Goal: Task Accomplishment & Management: Manage account settings

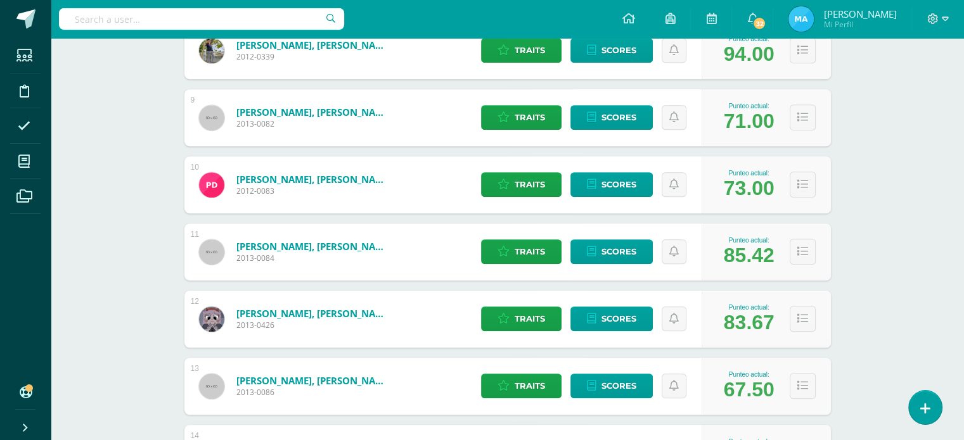
scroll to position [712, 0]
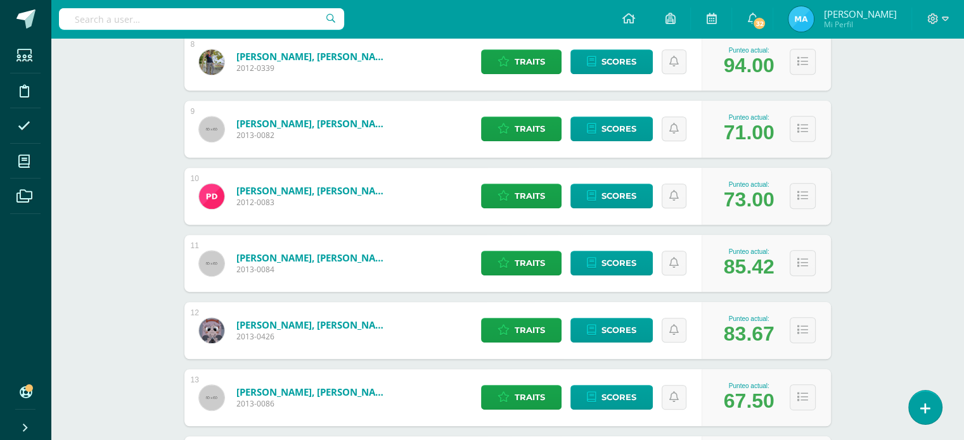
drag, startPoint x: 951, startPoint y: 181, endPoint x: 954, endPoint y: 202, distance: 20.5
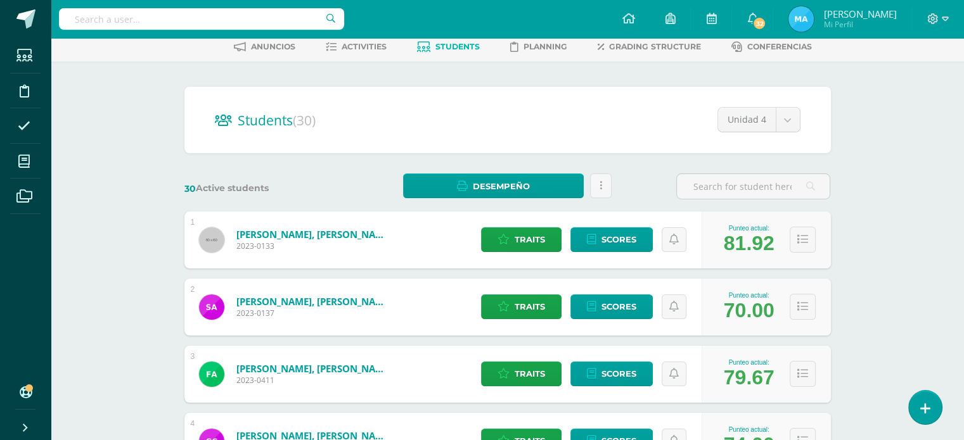
scroll to position [51, 0]
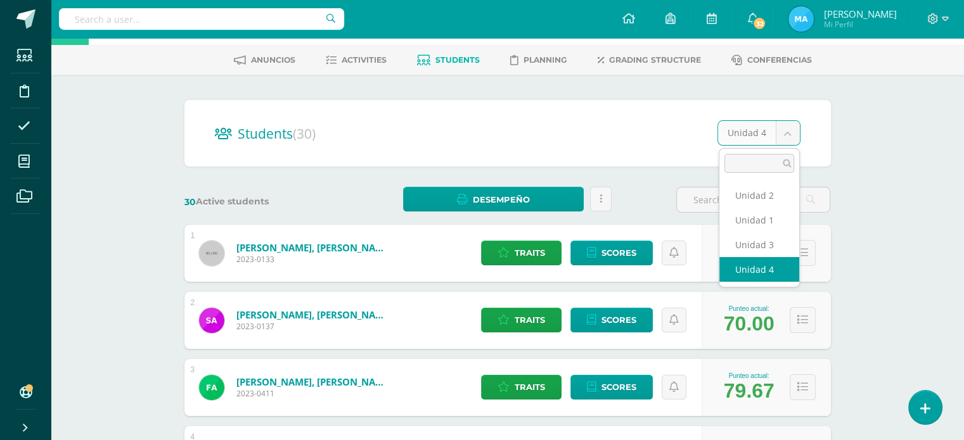
select select "/dashboard/teacher/section/814/students/?unit=30467"
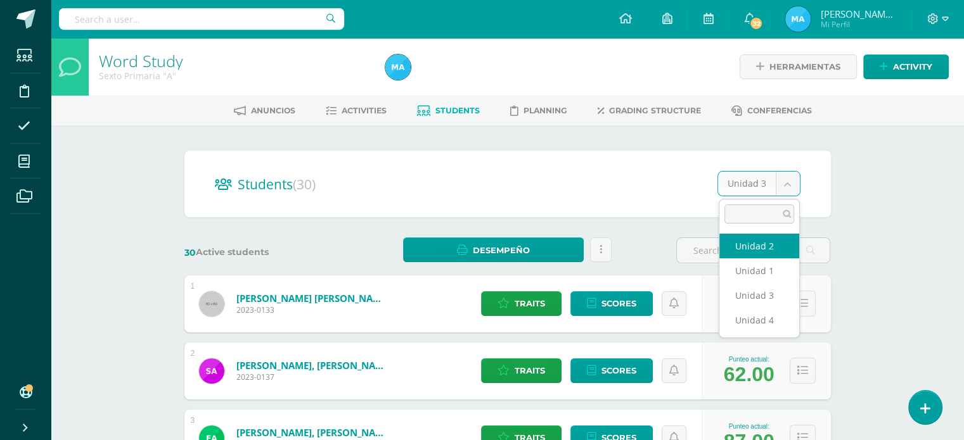
select select "/dashboard/teacher/section/814/students/?unit=30466"
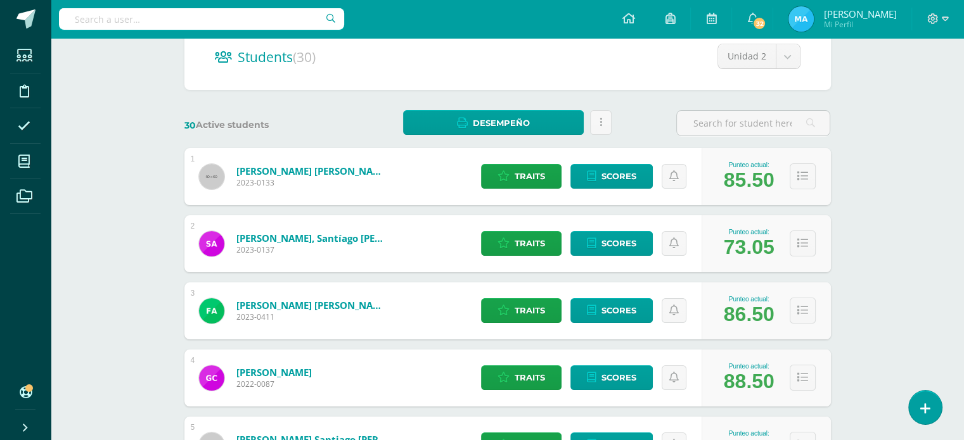
scroll to position [127, 0]
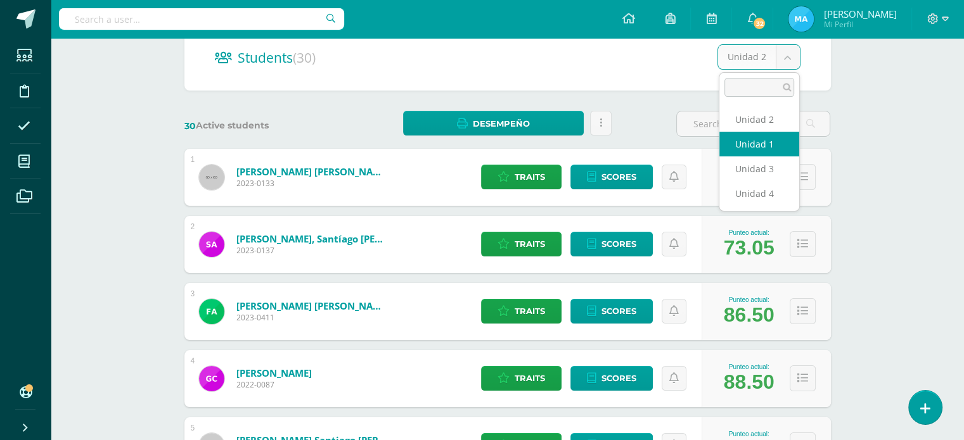
select select "/dashboard/teacher/section/814/students/?unit=30463"
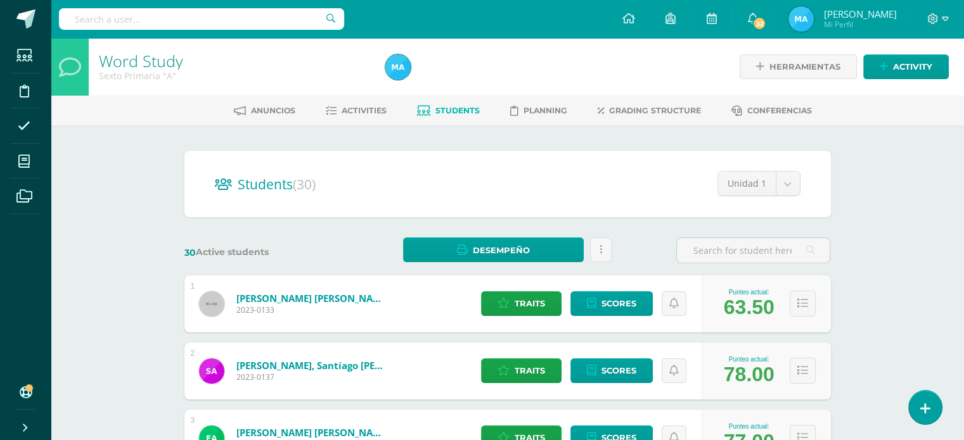
drag, startPoint x: 857, startPoint y: 218, endPoint x: 864, endPoint y: 238, distance: 20.6
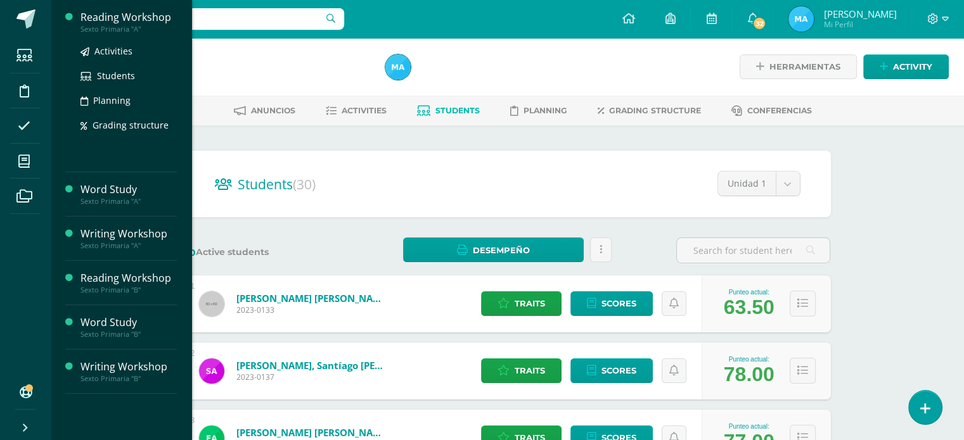
click at [143, 25] on div "Sexto Primaria "A"" at bounding box center [128, 29] width 96 height 9
click at [112, 74] on span "Students" at bounding box center [116, 76] width 38 height 12
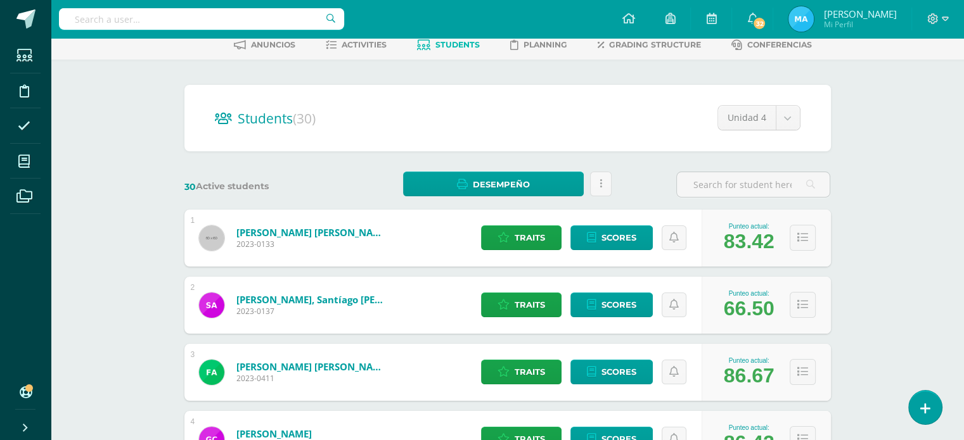
scroll to position [25, 0]
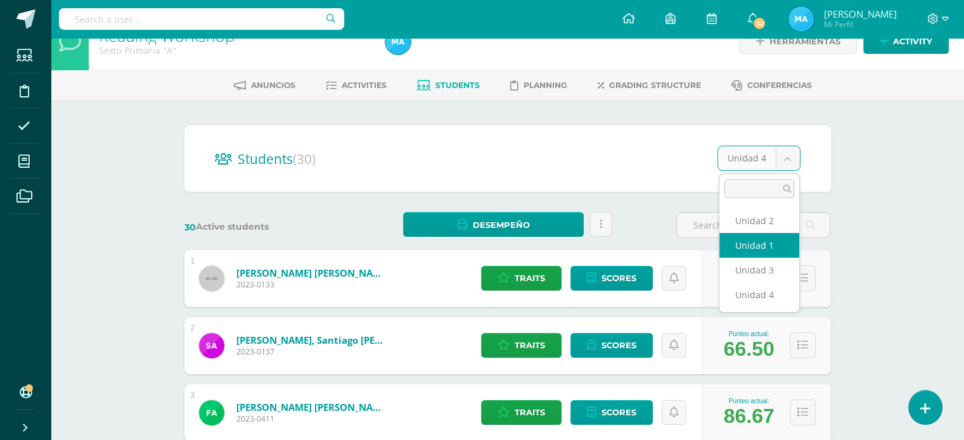
click at [755, 260] on div "Punteo actual: 83.42" at bounding box center [766, 278] width 129 height 57
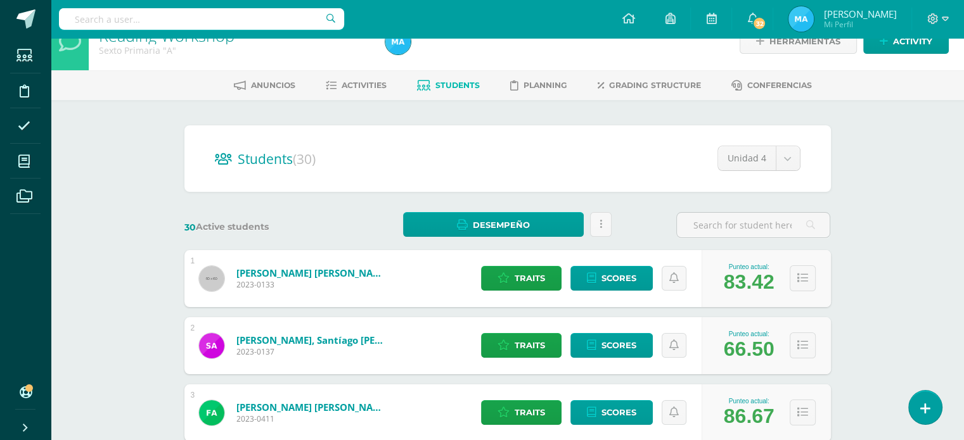
click at [785, 142] on div "Students (30) Unidad 4 Unidad 2 Unidad 1 Unidad 3 Unidad 4" at bounding box center [507, 158] width 646 height 67
click at [693, 232] on input "text" at bounding box center [753, 225] width 153 height 25
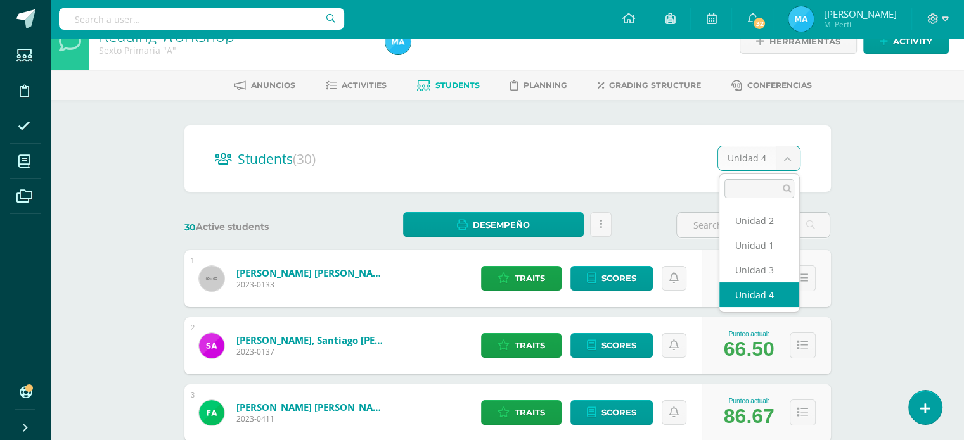
select select "/dashboard/teacher/section/812/students/?unit=30449"
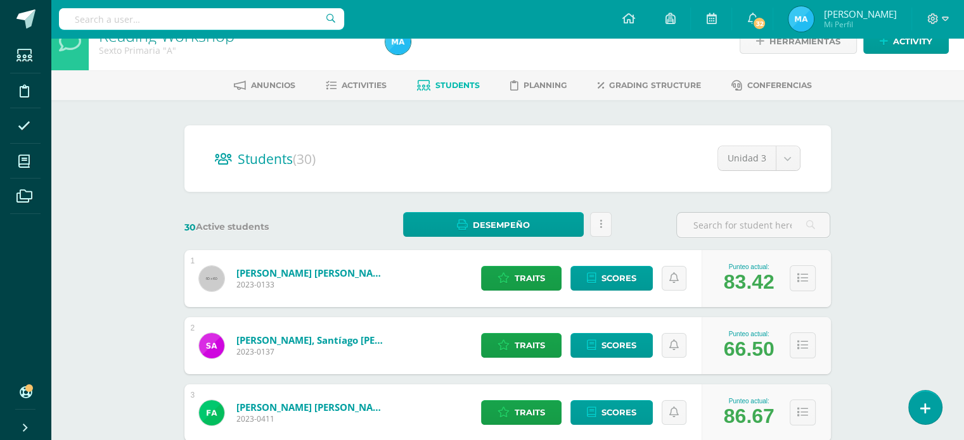
click at [763, 266] on div "Punteo actual:" at bounding box center [749, 267] width 51 height 7
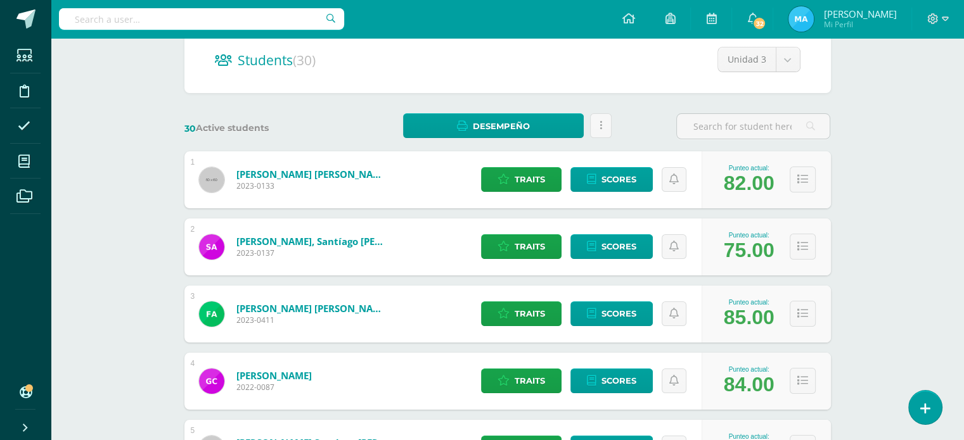
scroll to position [127, 0]
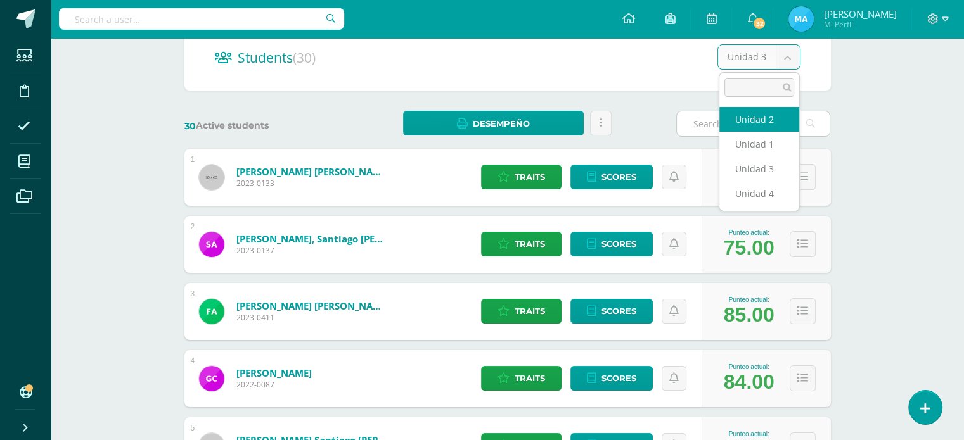
click at [765, 122] on input "text" at bounding box center [753, 124] width 153 height 25
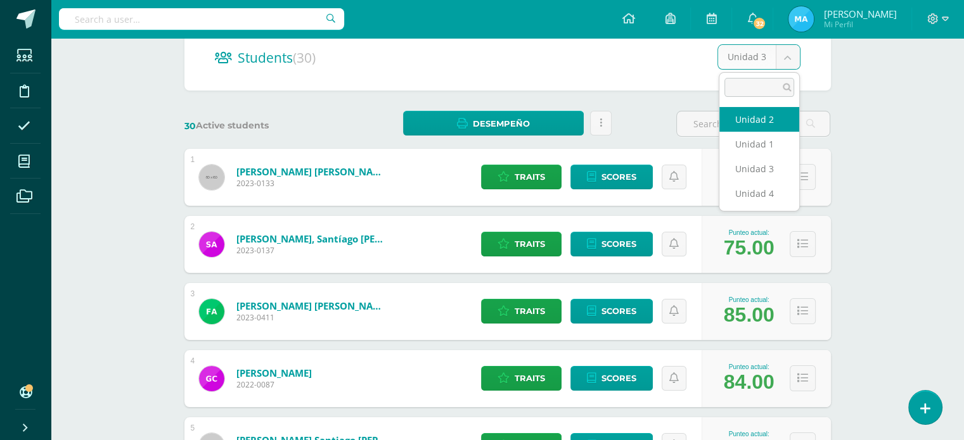
select select "/dashboard/teacher/section/812/students/?unit=30448"
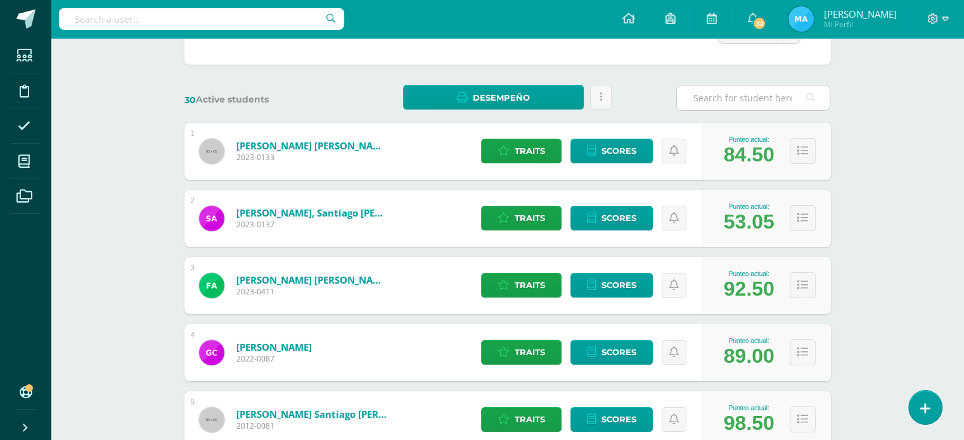
scroll to position [51, 0]
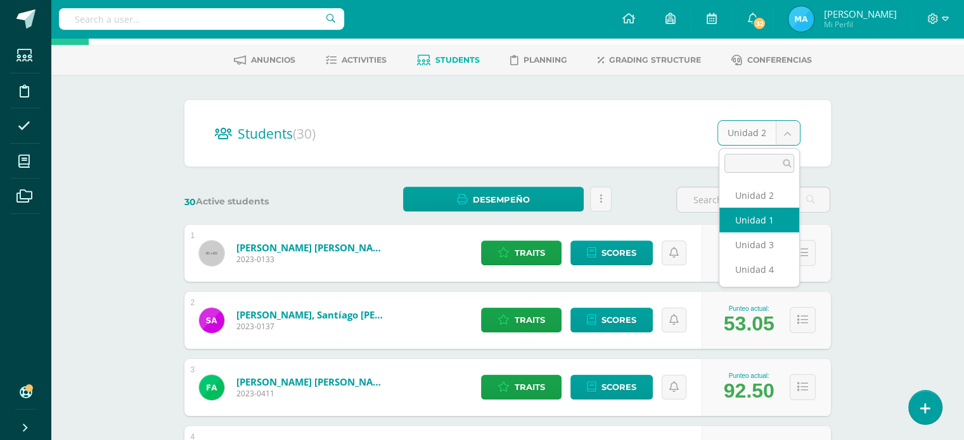
click at [755, 225] on div "Punteo actual: 84.50" at bounding box center [766, 253] width 129 height 57
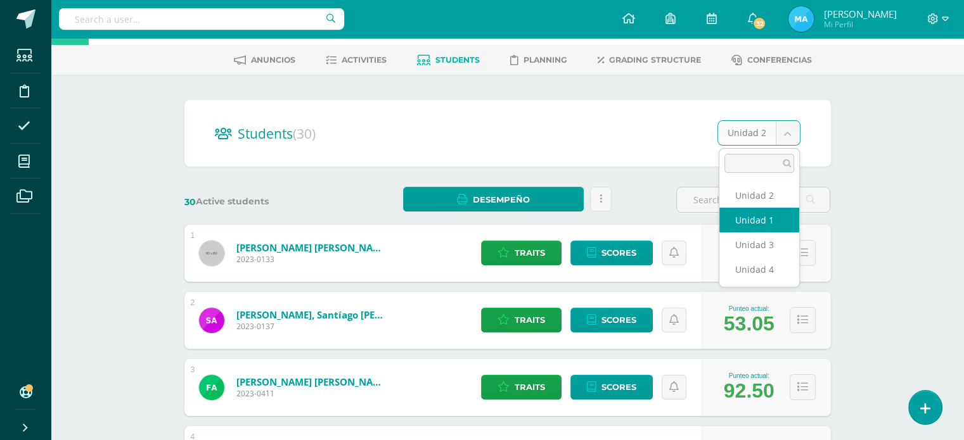
select select "/dashboard/teacher/section/812/students/?unit=30445"
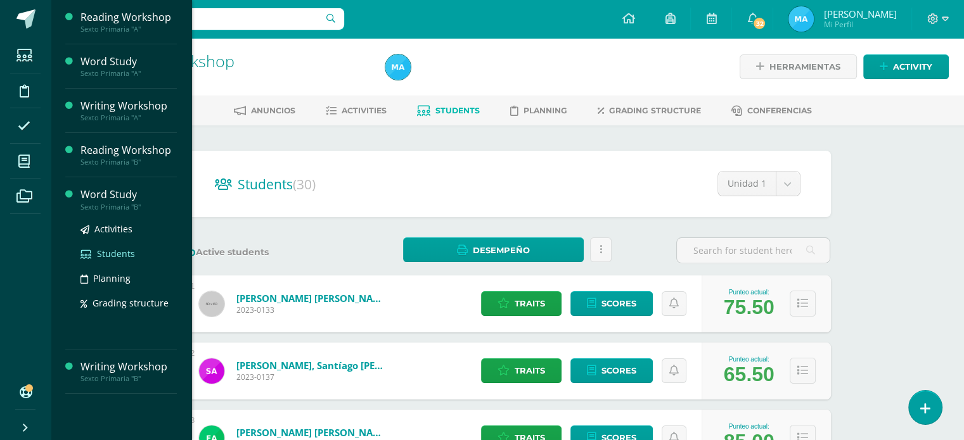
click at [117, 250] on span "Students" at bounding box center [116, 254] width 38 height 12
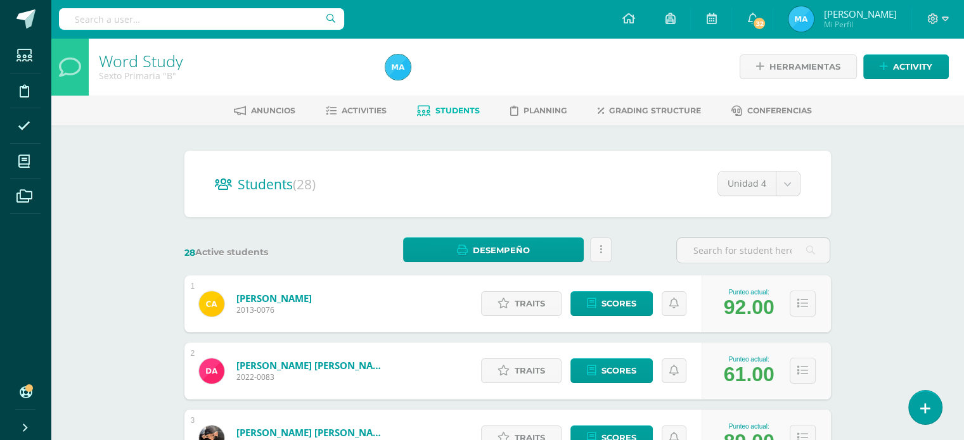
click at [766, 374] on div "61.00" at bounding box center [749, 374] width 51 height 23
click at [741, 371] on div "61.00" at bounding box center [749, 374] width 51 height 23
click at [758, 430] on div "89.00" at bounding box center [749, 441] width 51 height 23
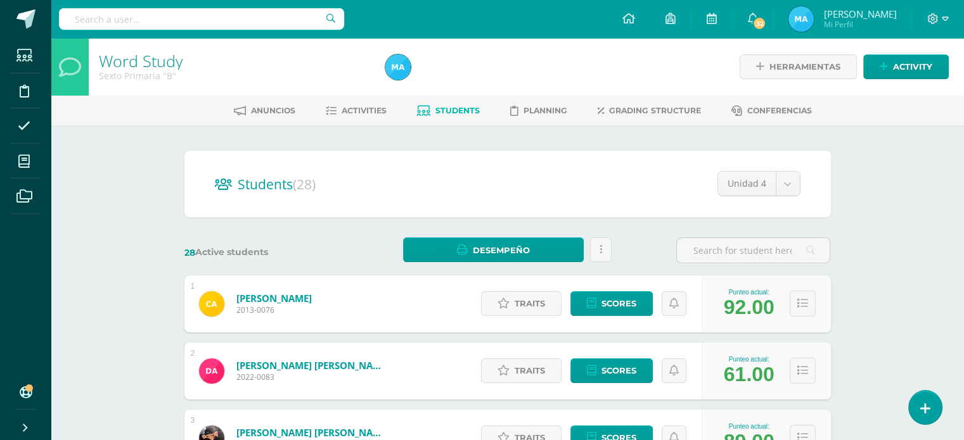
click at [768, 377] on div "61.00" at bounding box center [749, 374] width 51 height 23
click at [627, 362] on span "Scores" at bounding box center [618, 370] width 35 height 23
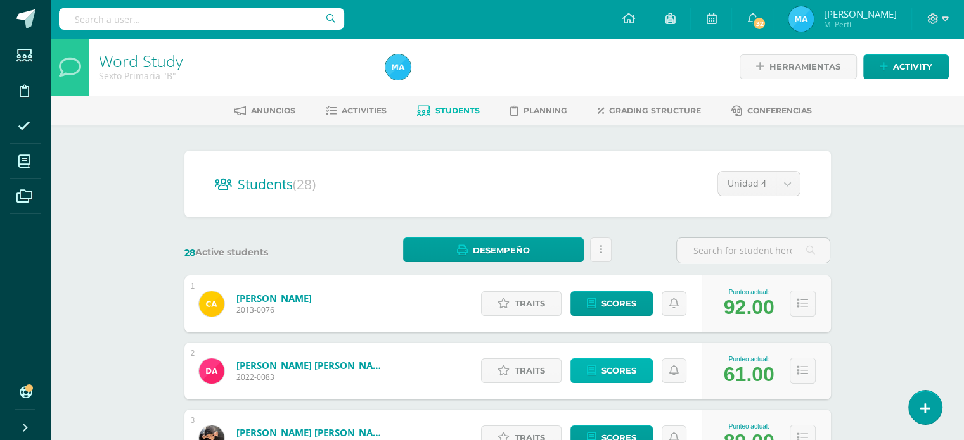
click at [629, 367] on span "Scores" at bounding box center [618, 370] width 35 height 23
click at [409, 311] on div "1 [PERSON_NAME] 2013-0076 Punteo actual: 92.00 Traits Scores Traits assignation…" at bounding box center [507, 304] width 646 height 57
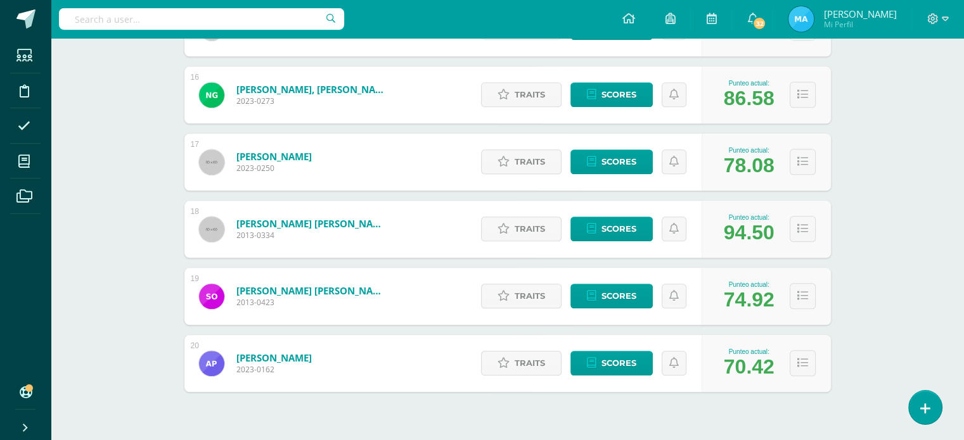
scroll to position [1242, 0]
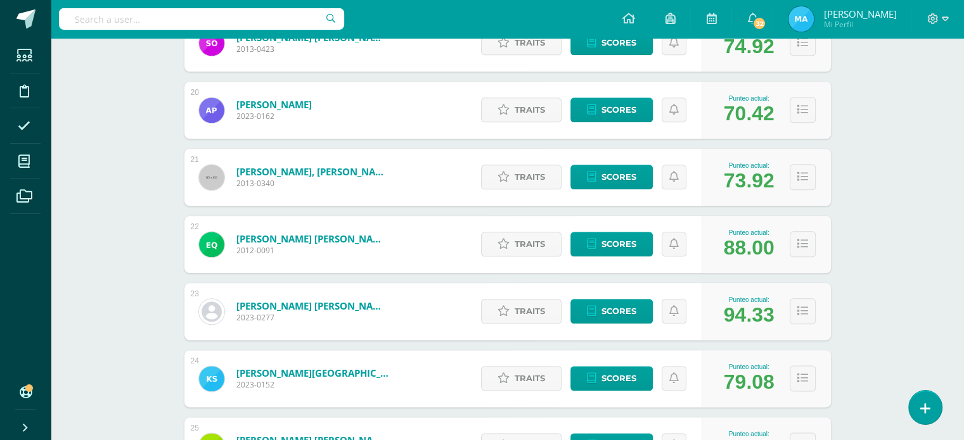
click at [409, 311] on div "23 Ramírez Alarcón, Adriana María 2023-0277 Punteo actual: 94.33 Traits Scores …" at bounding box center [507, 311] width 646 height 57
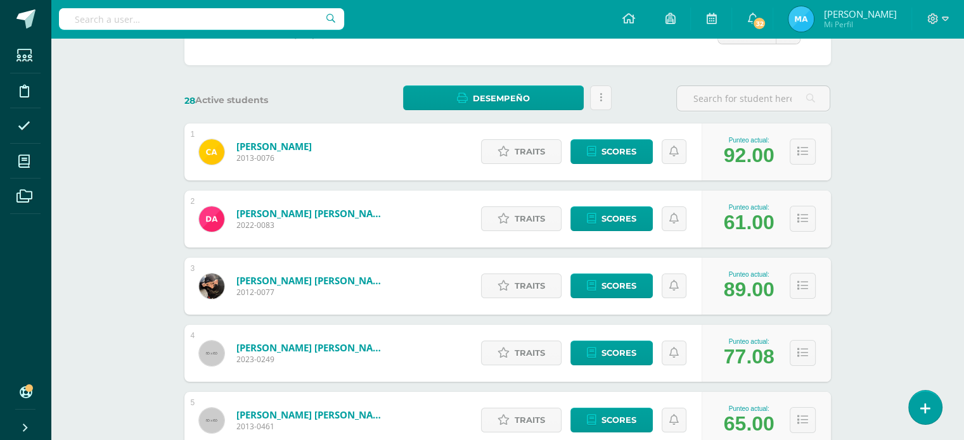
scroll to position [127, 0]
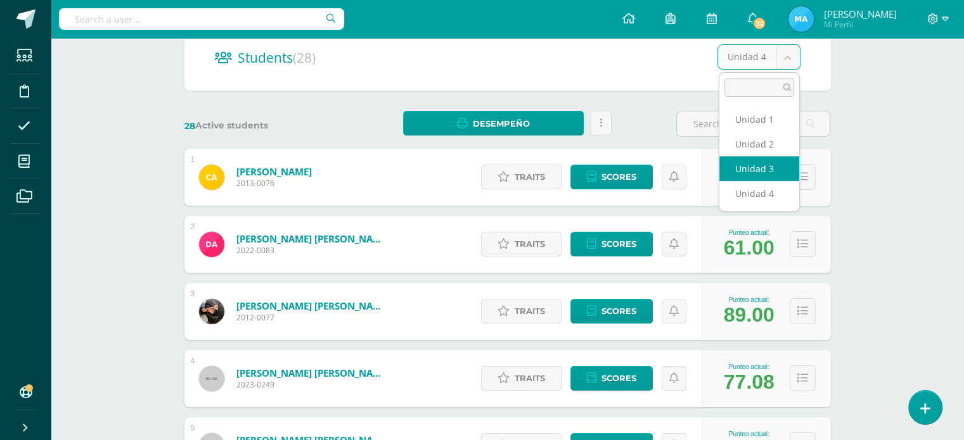
select select "/dashboard/teacher/section/815/students/?unit=30476"
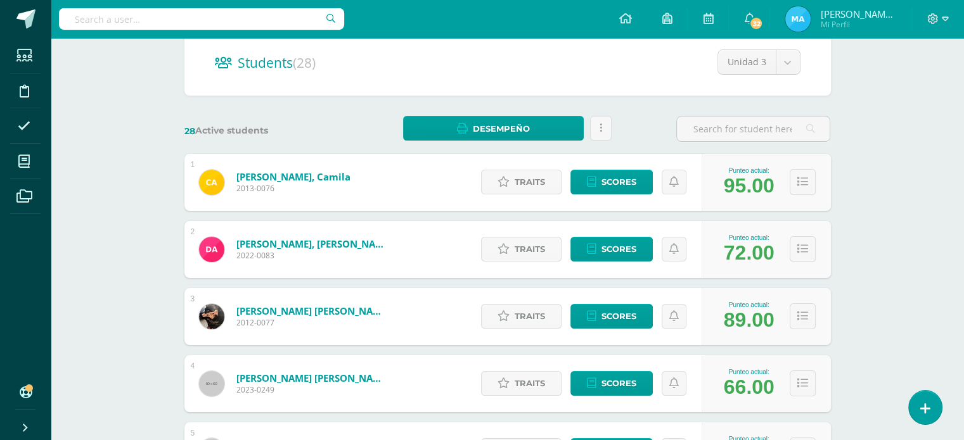
scroll to position [101, 0]
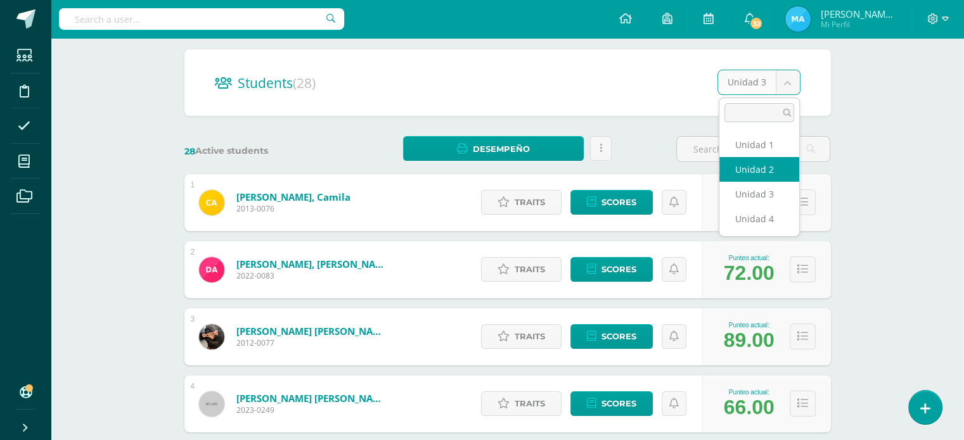
select select "/dashboard/teacher/section/815/students/?unit=30475"
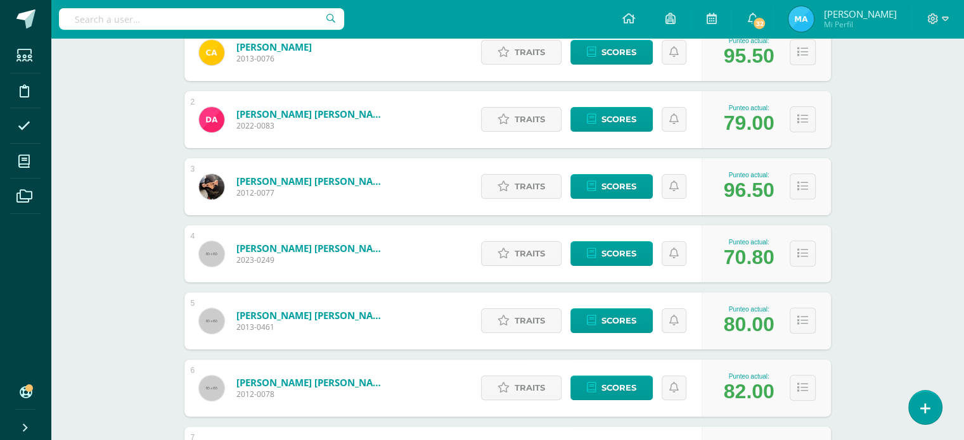
scroll to position [253, 0]
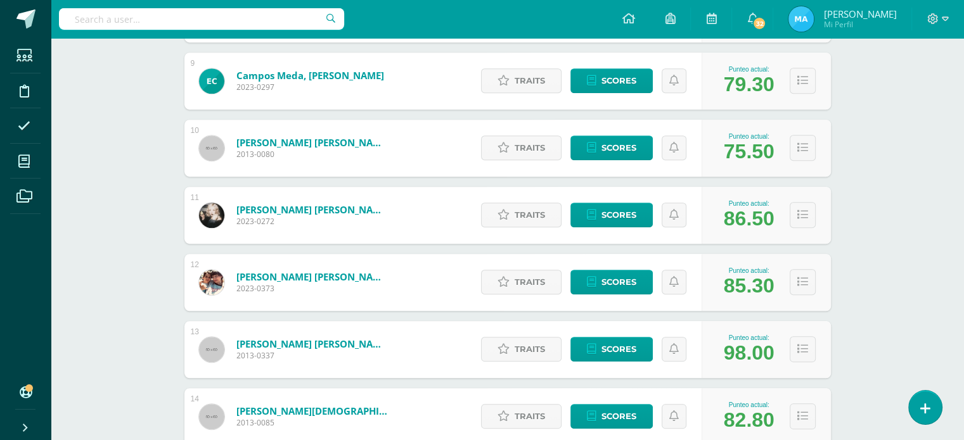
click at [876, 317] on div "Word Study Sexto Primaria "B" Herramientas Detalle de asistencias Activity Anun…" at bounding box center [507, 103] width 913 height 1651
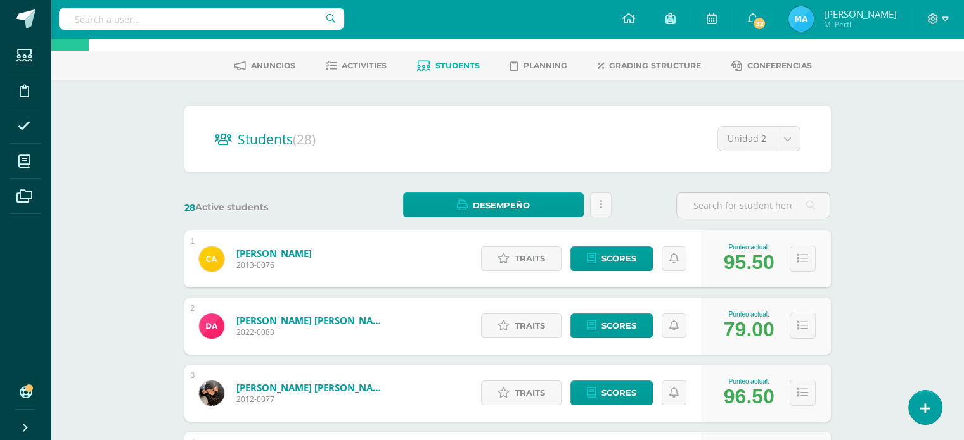
scroll to position [0, 0]
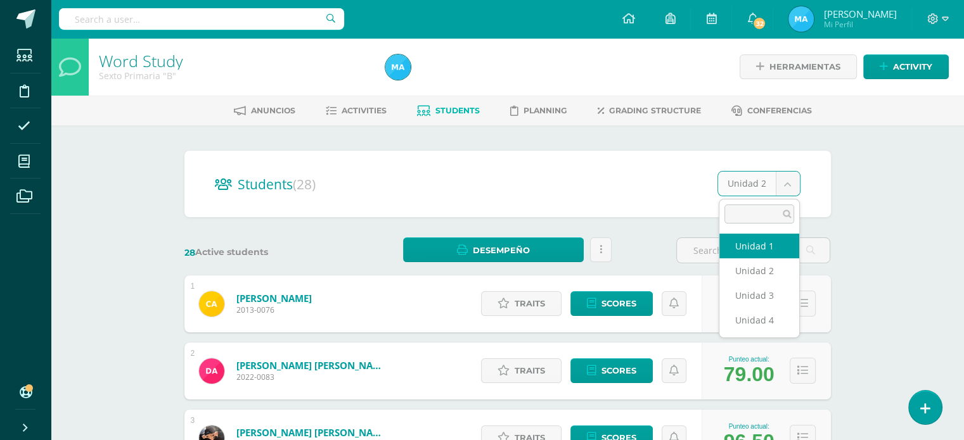
select select "/dashboard/teacher/section/815/students/?unit=30472"
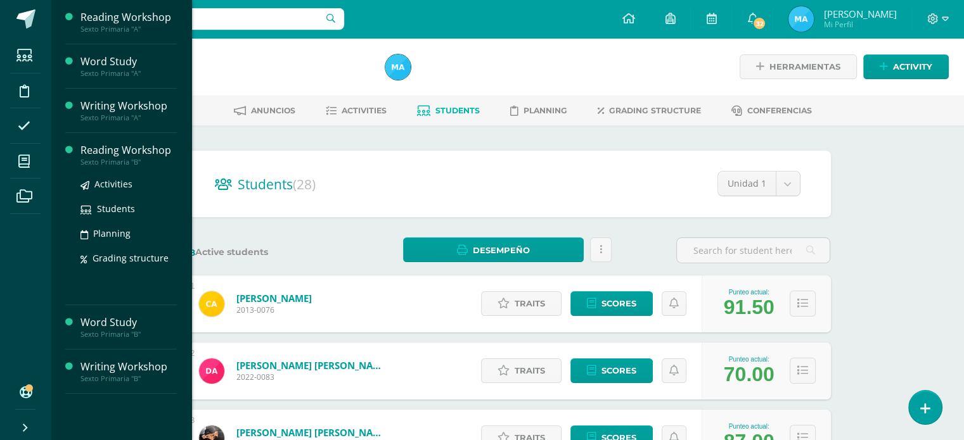
click at [105, 148] on div "Reading Workshop" at bounding box center [128, 150] width 96 height 15
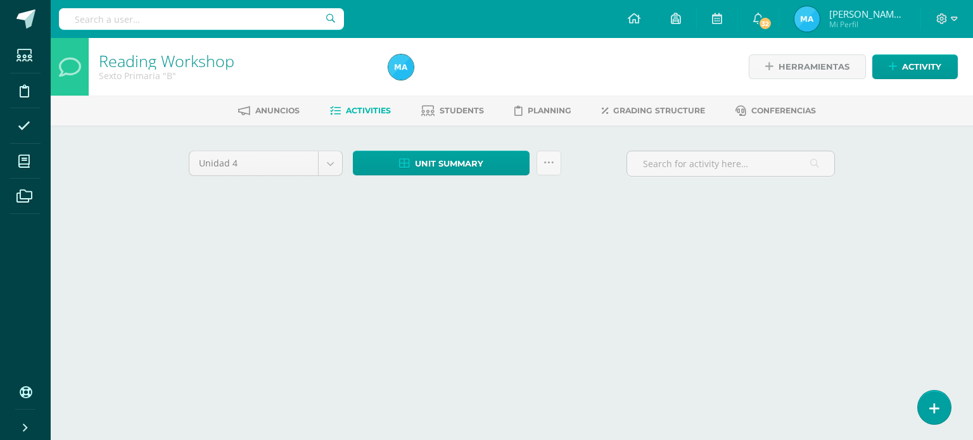
click at [119, 212] on div "Reading Workshop Sexto Primaria "B" Herramientas Detalle de asistencias Activit…" at bounding box center [512, 137] width 923 height 198
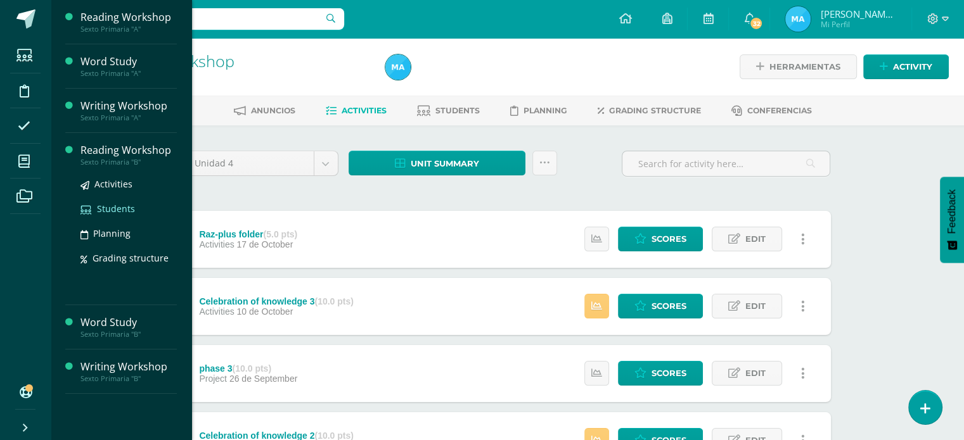
click at [122, 215] on link "Students" at bounding box center [128, 209] width 96 height 15
click at [119, 206] on span "Students" at bounding box center [116, 209] width 38 height 12
click at [112, 207] on span "Students" at bounding box center [116, 209] width 38 height 12
click at [137, 184] on link "Activities" at bounding box center [128, 184] width 96 height 15
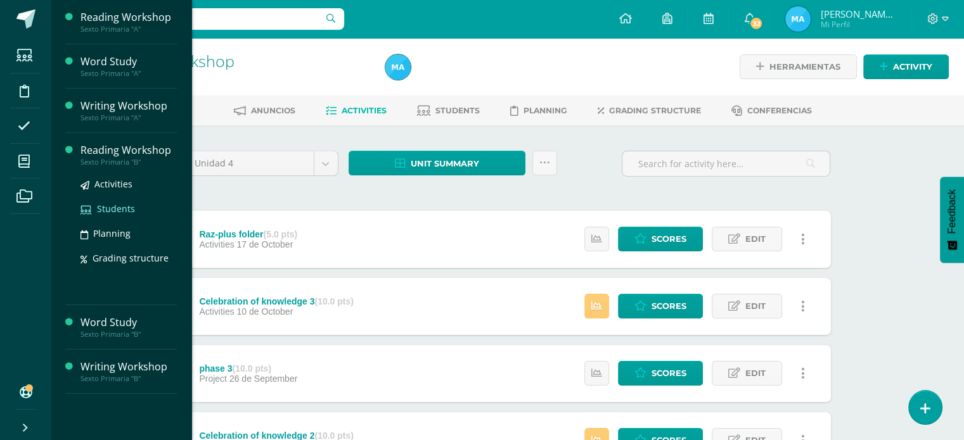
click at [117, 204] on span "Students" at bounding box center [116, 209] width 38 height 12
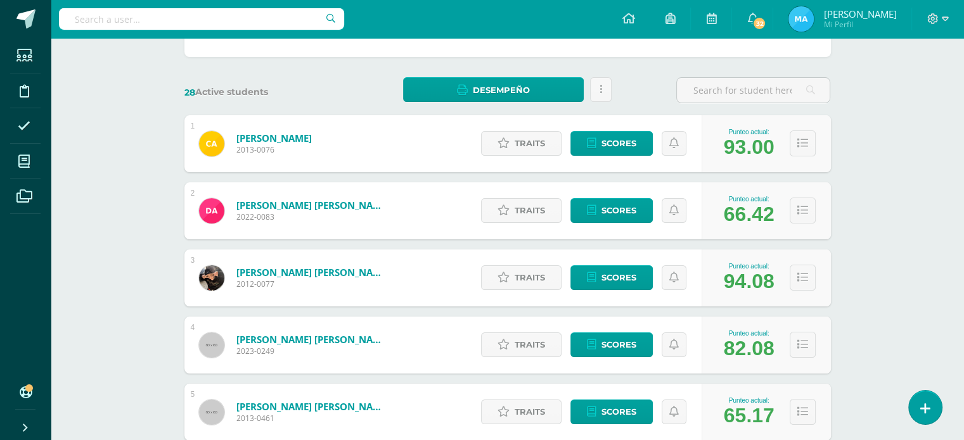
scroll to position [127, 0]
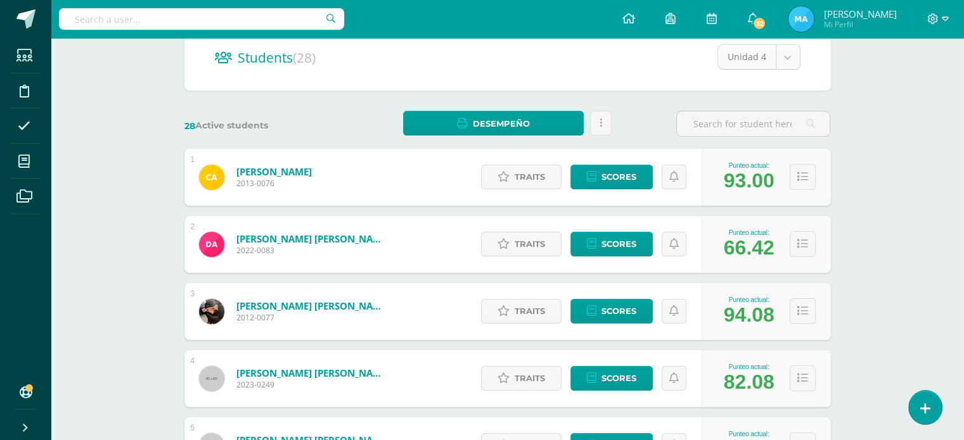
click at [788, 58] on body "Students Discipline Attendance My courses Archivos Soporte Help Reportar un pro…" at bounding box center [482, 381] width 964 height 1017
click at [771, 172] on div "93.00" at bounding box center [749, 180] width 51 height 23
click at [788, 68] on div "Unidad 4" at bounding box center [758, 56] width 83 height 25
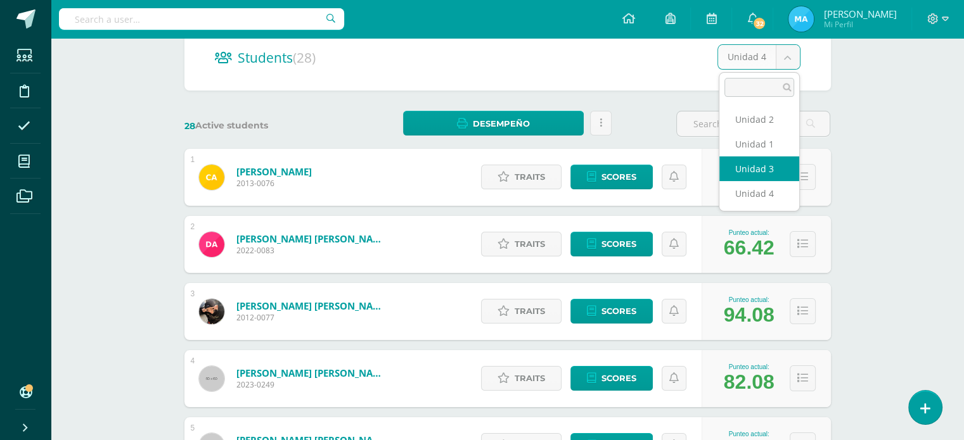
select select "/dashboard/teacher/section/813/students/?unit=30458"
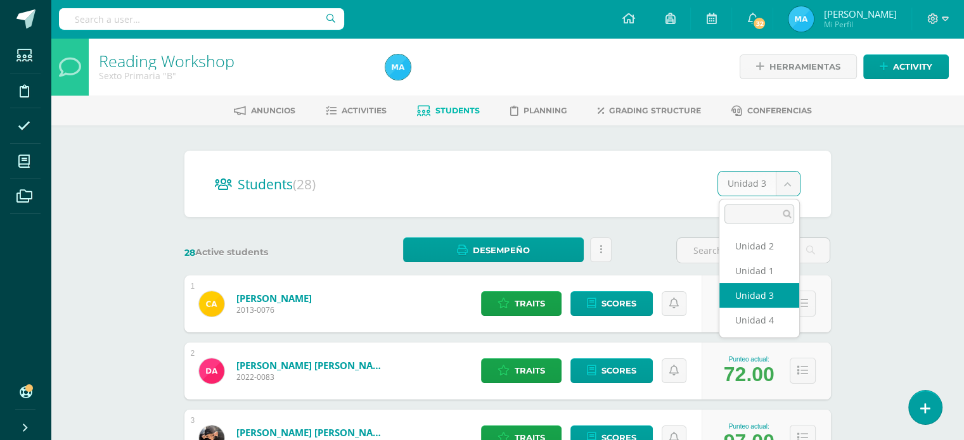
click at [768, 245] on input "text" at bounding box center [753, 250] width 153 height 25
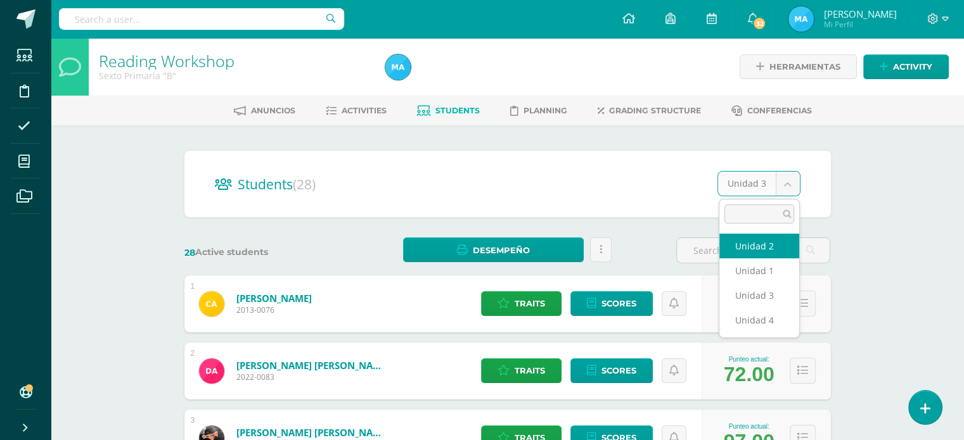
select select "/dashboard/teacher/section/813/students/?unit=30457"
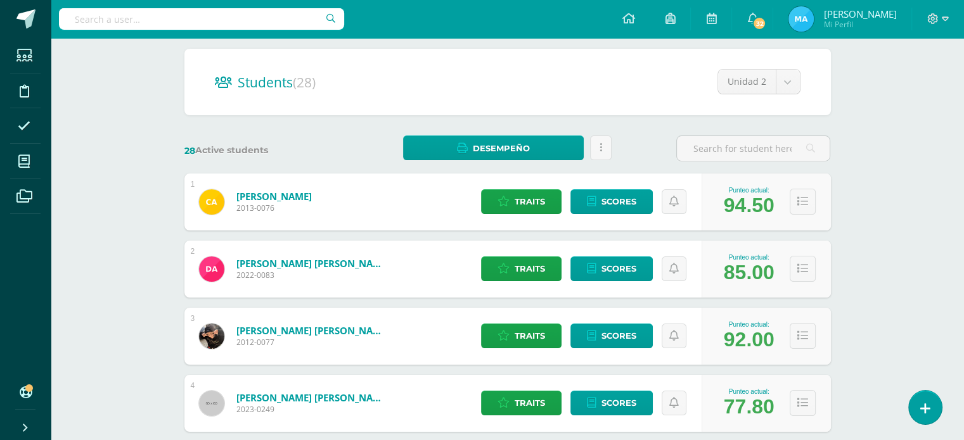
scroll to position [101, 0]
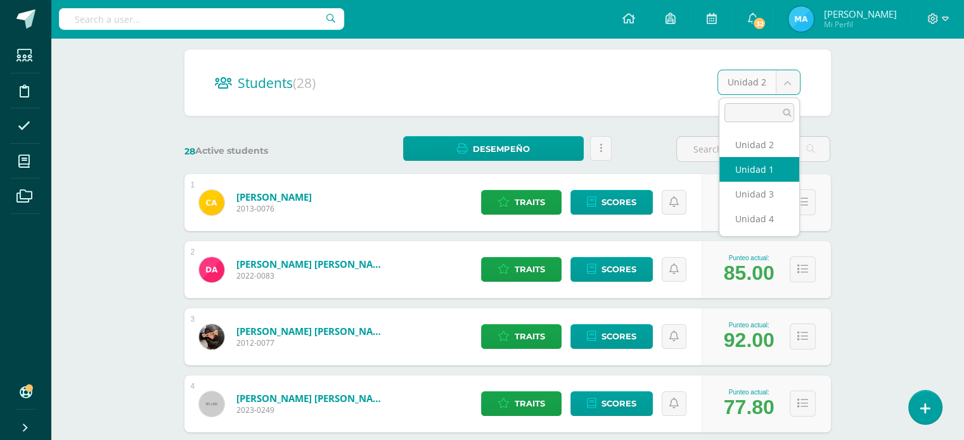
select select "/dashboard/teacher/section/813/students/?unit=30454"
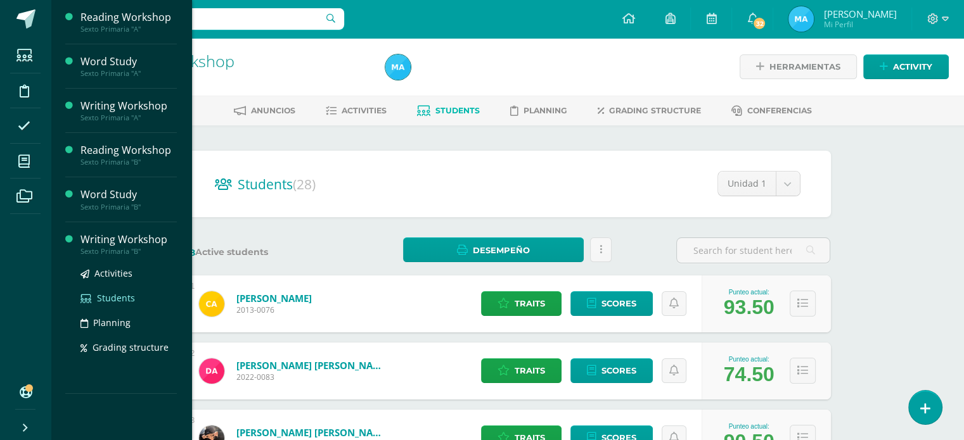
click at [124, 297] on span "Students" at bounding box center [116, 298] width 38 height 12
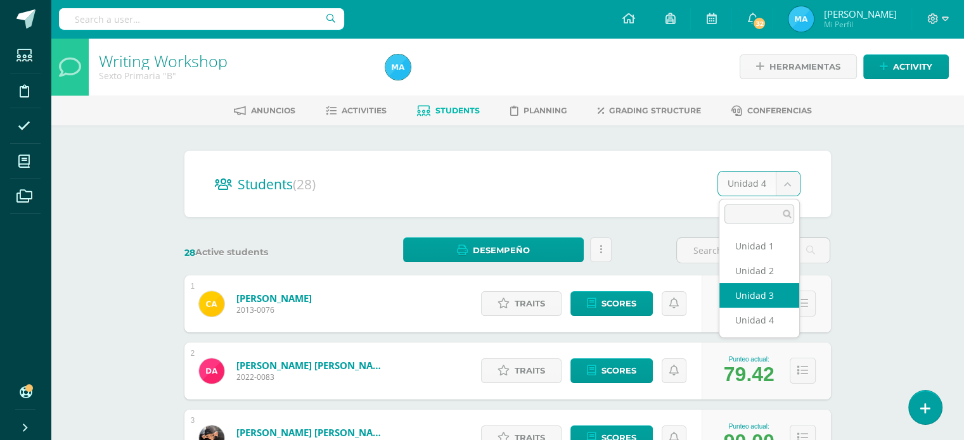
click at [766, 296] on div "97.00" at bounding box center [749, 307] width 51 height 23
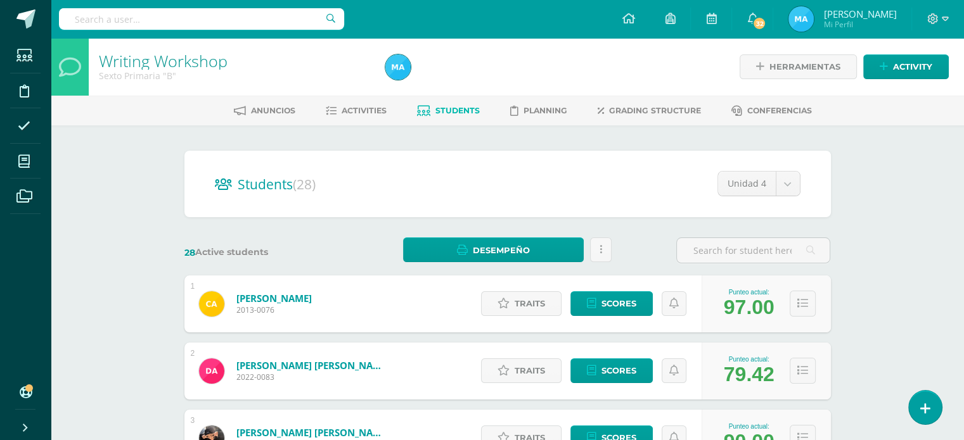
click at [804, 205] on div "Students (28) Unidad 4 Unidad 1 Unidad 2 Unidad 3 Unidad 4" at bounding box center [507, 184] width 646 height 67
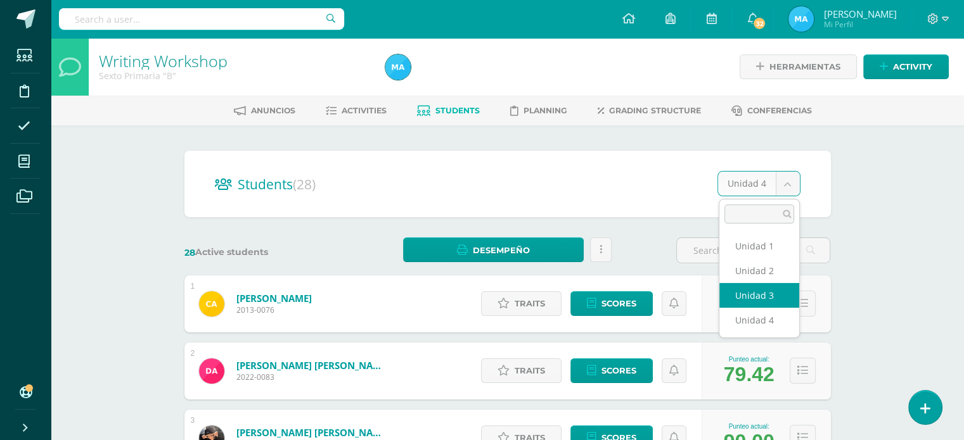
select select "/dashboard/teacher/section/829/students/?unit=30602"
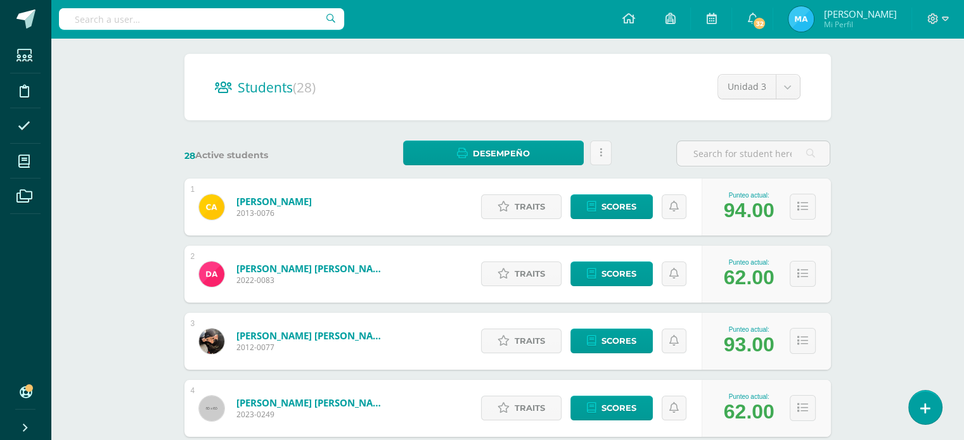
scroll to position [76, 0]
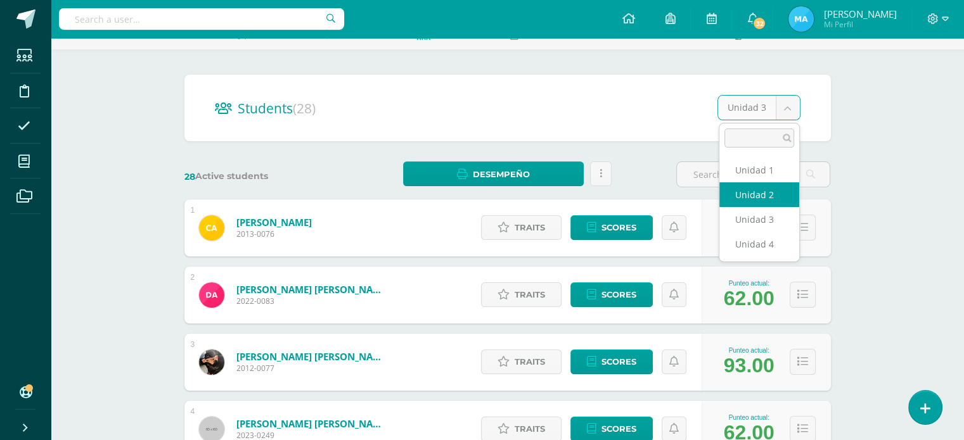
click at [773, 186] on input "text" at bounding box center [753, 174] width 153 height 25
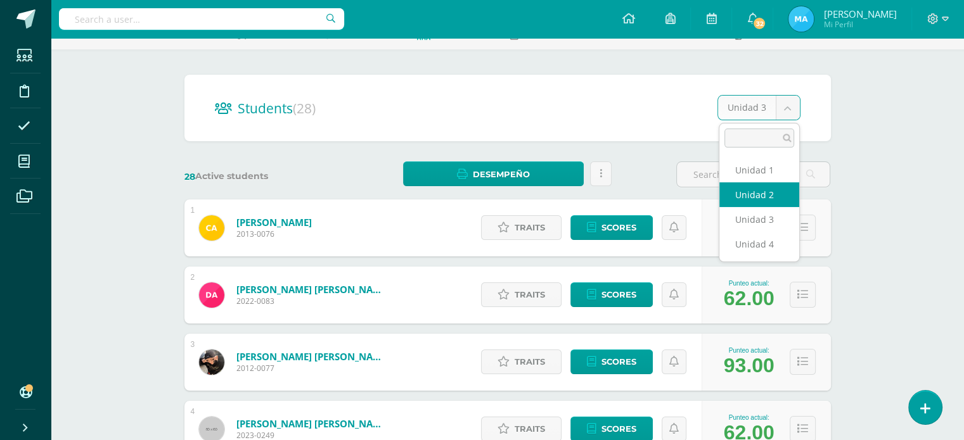
select select "/dashboard/teacher/section/829/students/?unit=30601"
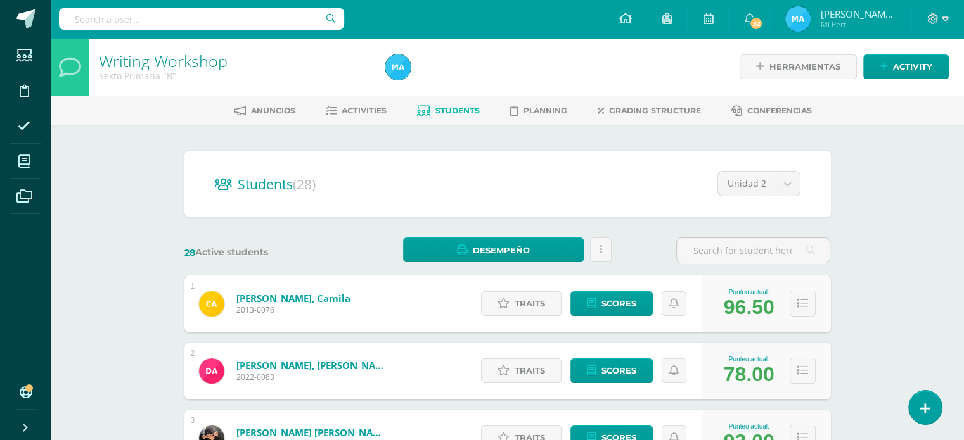
click at [799, 203] on div "Unidad 2 Unidad 1 Unidad 2 Unidad 3 Unidad 4" at bounding box center [748, 188] width 103 height 35
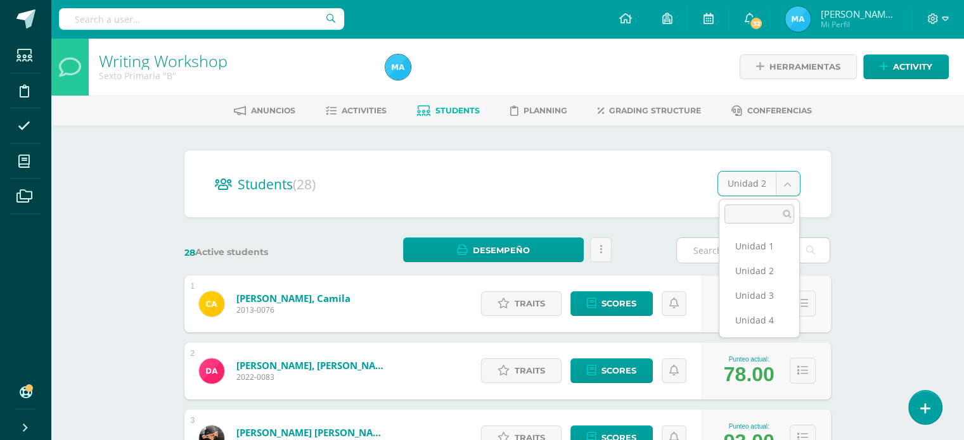
click at [772, 253] on input "text" at bounding box center [753, 250] width 153 height 25
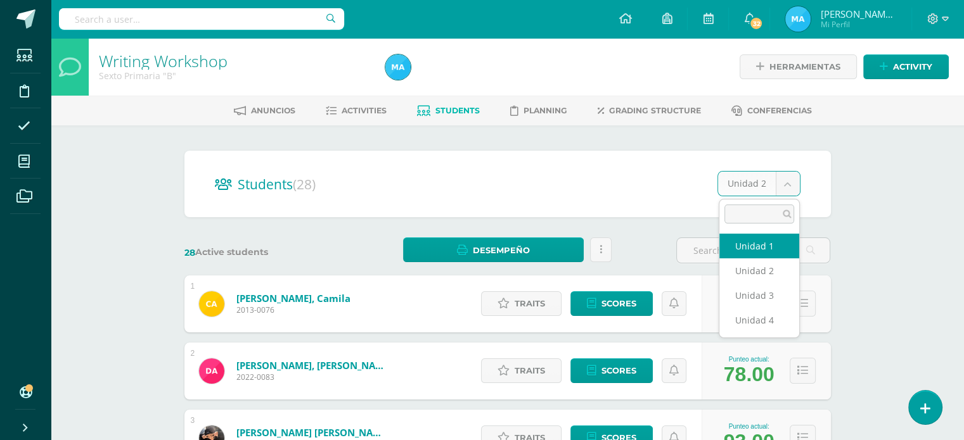
select select "/dashboard/teacher/section/829/students/?unit=30598"
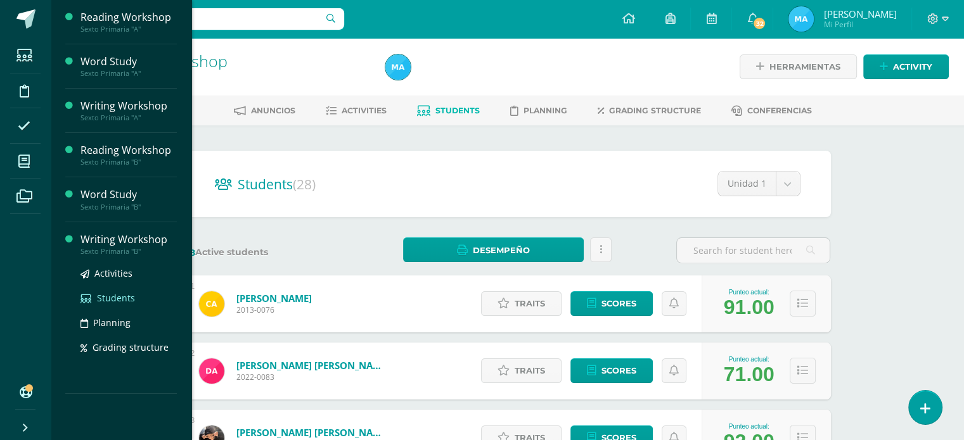
click at [113, 295] on span "Students" at bounding box center [116, 298] width 38 height 12
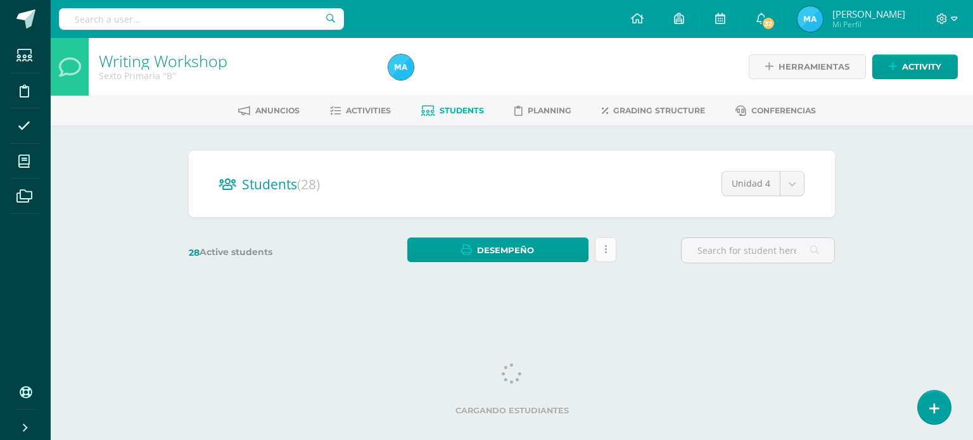
click at [606, 253] on link at bounding box center [606, 250] width 22 height 25
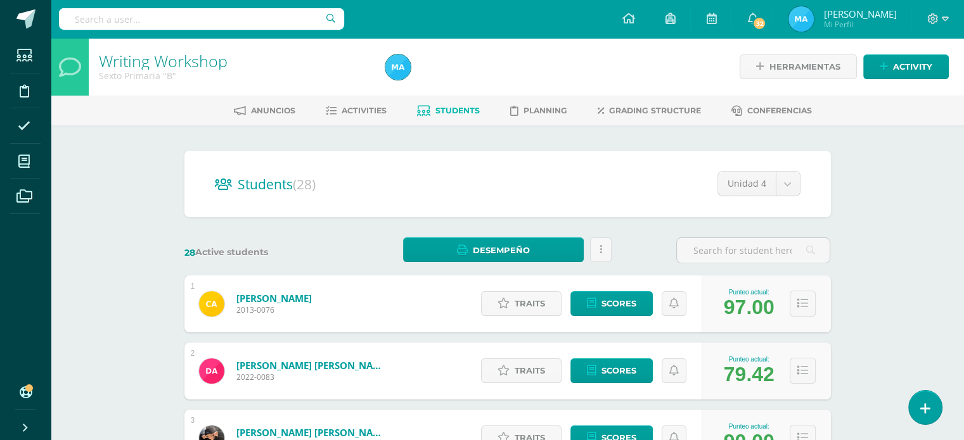
click at [674, 291] on div "Traits Scores" at bounding box center [588, 304] width 227 height 57
click at [603, 252] on link at bounding box center [601, 250] width 22 height 25
click at [373, 108] on span "Activities" at bounding box center [364, 111] width 45 height 10
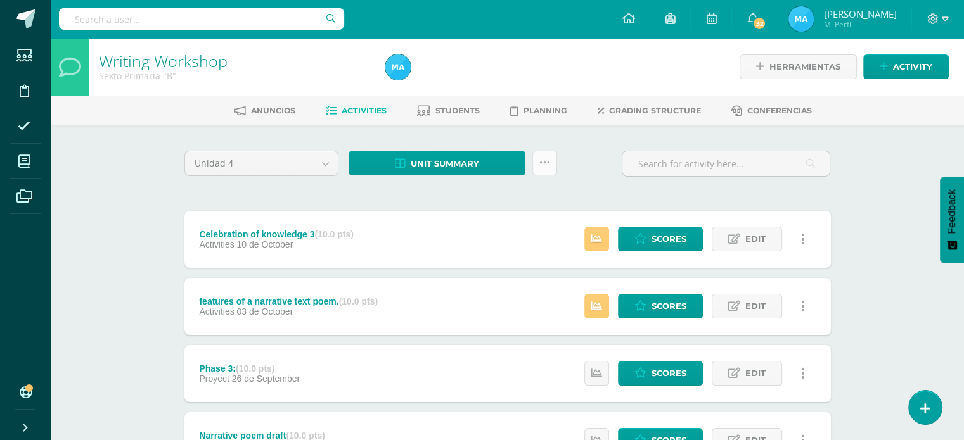
click at [549, 165] on link at bounding box center [544, 163] width 25 height 25
click at [631, 184] on div at bounding box center [726, 169] width 219 height 36
click at [548, 158] on icon at bounding box center [544, 163] width 11 height 11
click at [525, 229] on link "Send scores for review" at bounding box center [512, 228] width 139 height 20
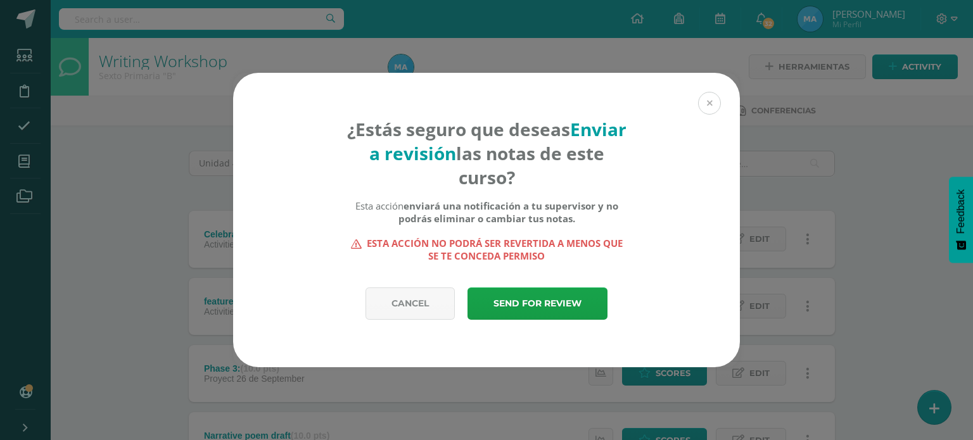
click at [712, 104] on button at bounding box center [709, 103] width 23 height 23
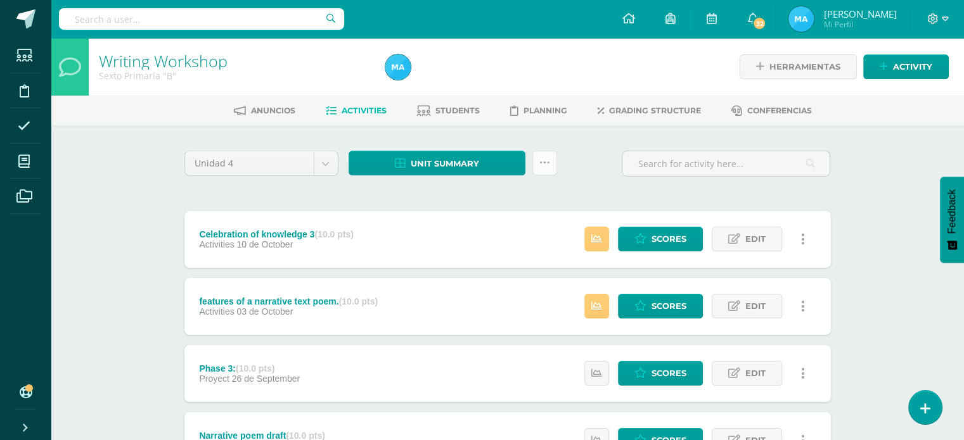
click at [550, 159] on link at bounding box center [544, 163] width 25 height 25
click at [543, 164] on icon at bounding box center [544, 163] width 11 height 11
click at [487, 165] on link "Unit summary" at bounding box center [437, 163] width 177 height 25
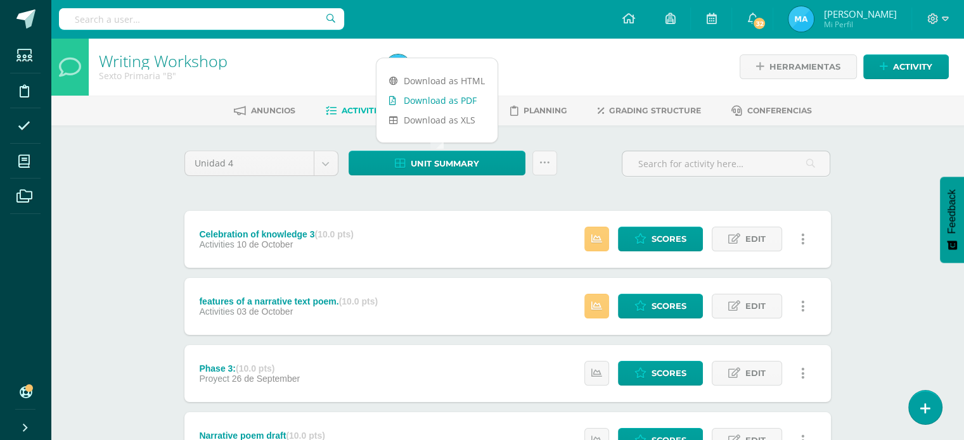
click at [465, 98] on link "Download as PDF" at bounding box center [436, 101] width 121 height 20
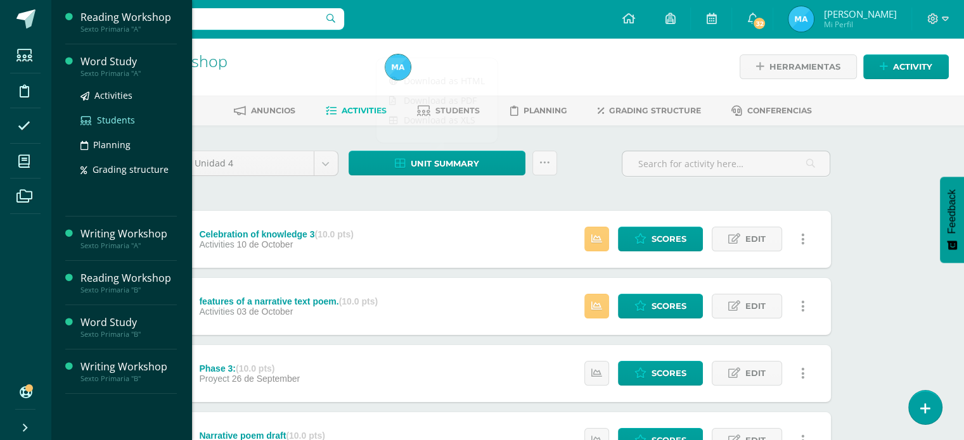
click at [112, 118] on span "Students" at bounding box center [116, 120] width 38 height 12
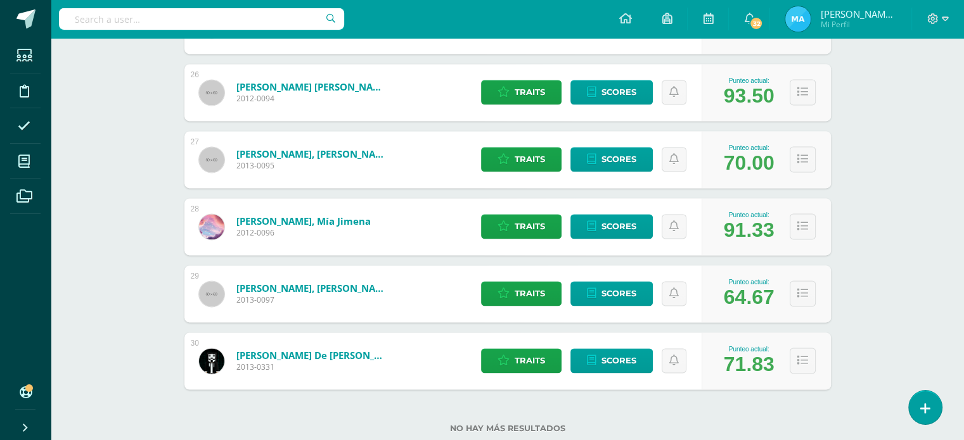
scroll to position [1924, 0]
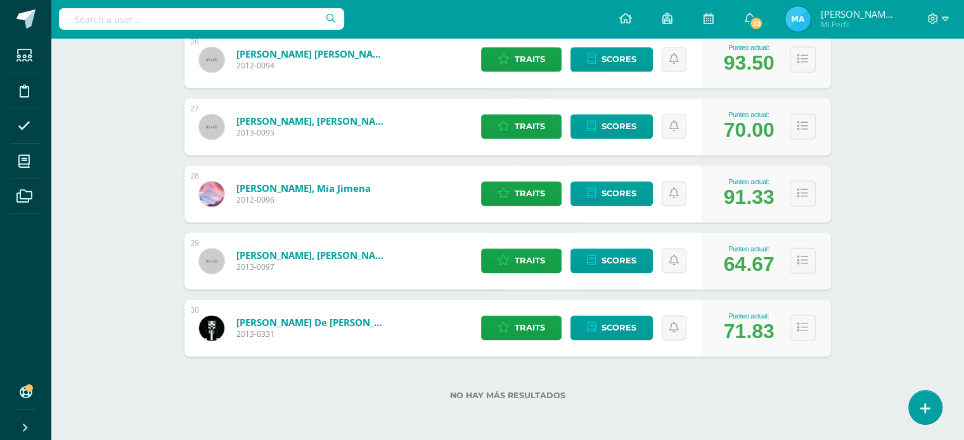
click at [763, 260] on div "64.67" at bounding box center [749, 264] width 51 height 23
click at [621, 259] on span "Scores" at bounding box center [618, 260] width 35 height 23
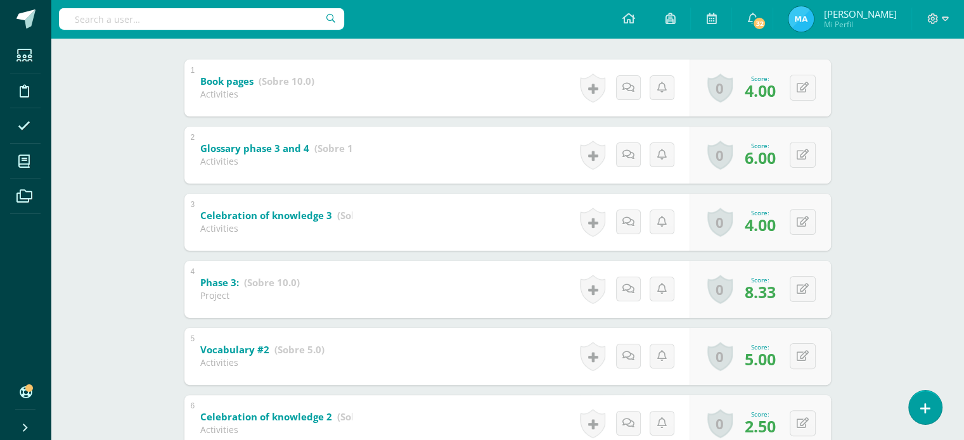
scroll to position [266, 0]
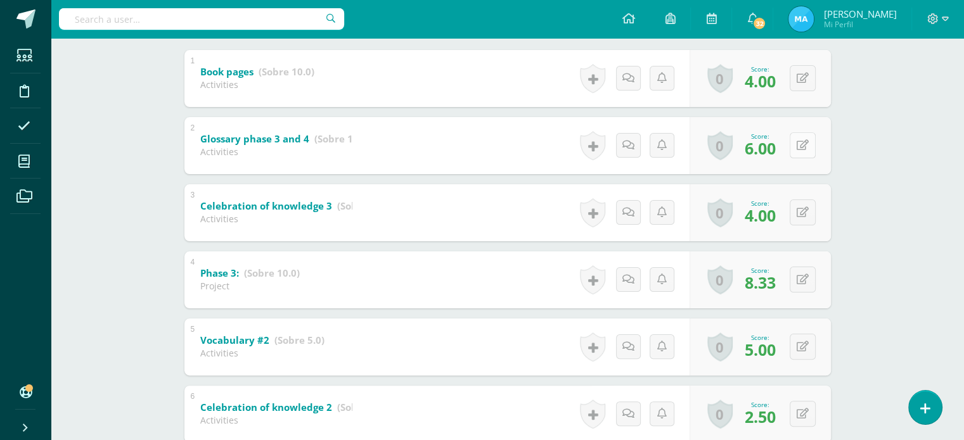
click at [804, 140] on button at bounding box center [803, 145] width 26 height 26
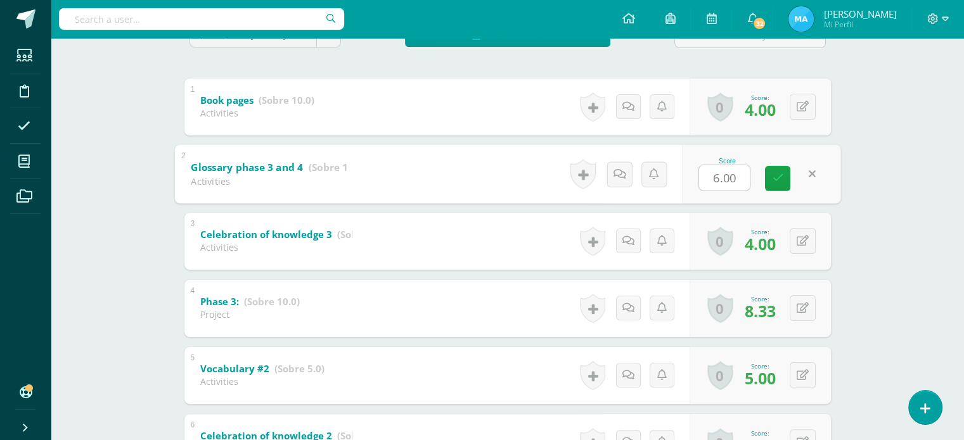
scroll to position [228, 0]
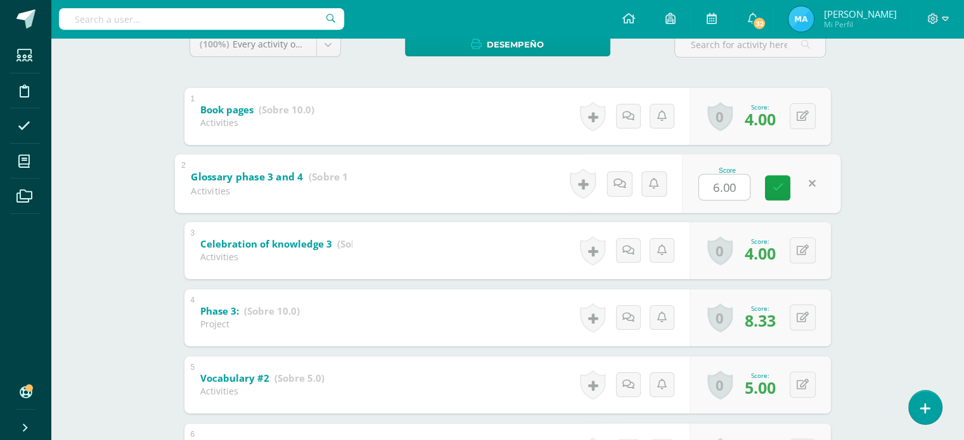
type input "9"
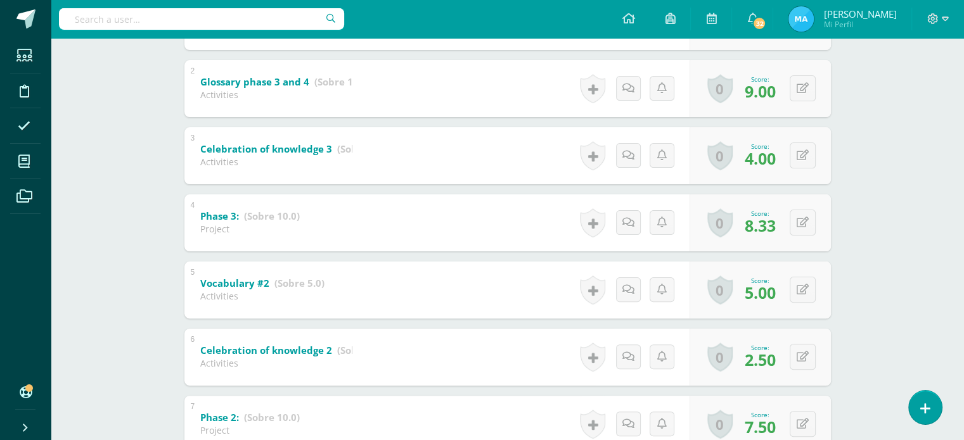
scroll to position [340, 0]
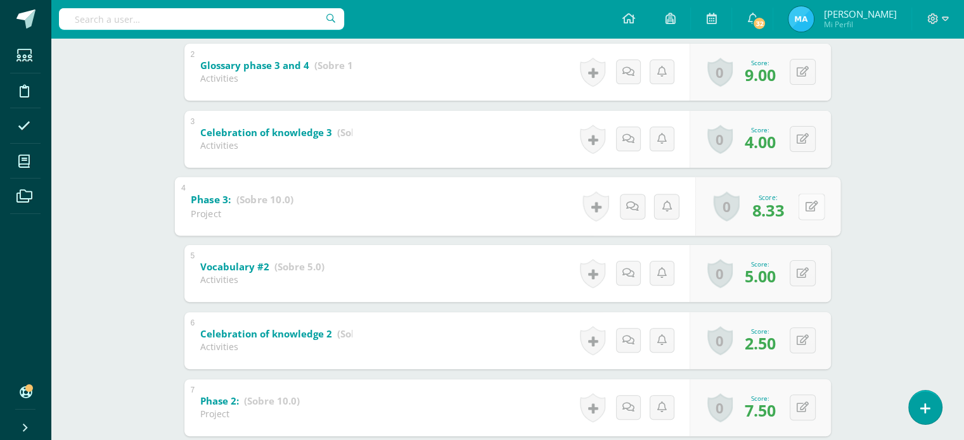
click at [800, 205] on button at bounding box center [811, 206] width 27 height 27
type input "9"
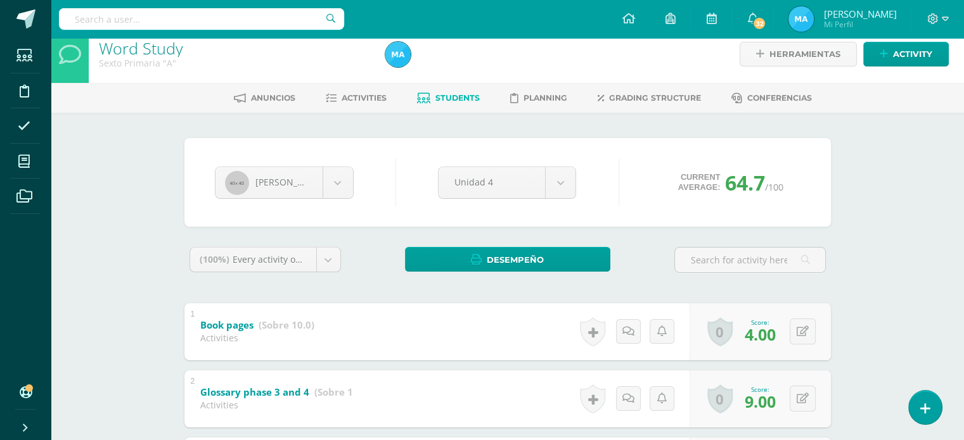
scroll to position [0, 0]
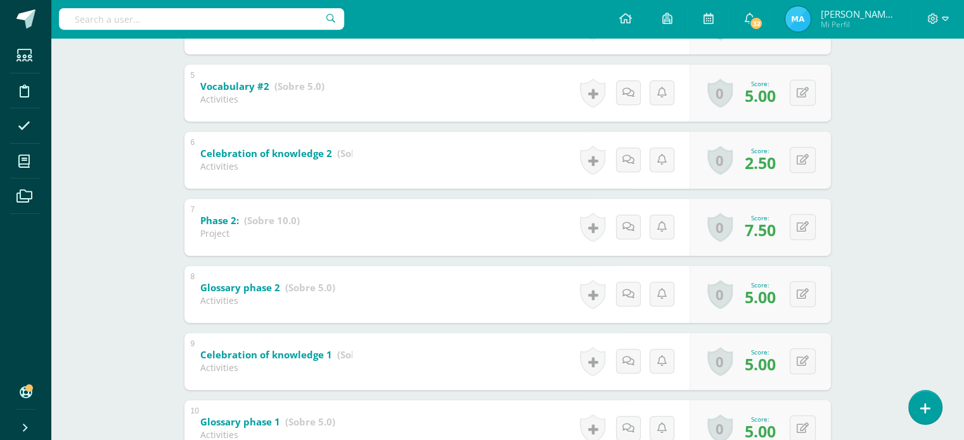
scroll to position [519, 0]
click at [805, 222] on button at bounding box center [811, 228] width 27 height 27
type input "8"
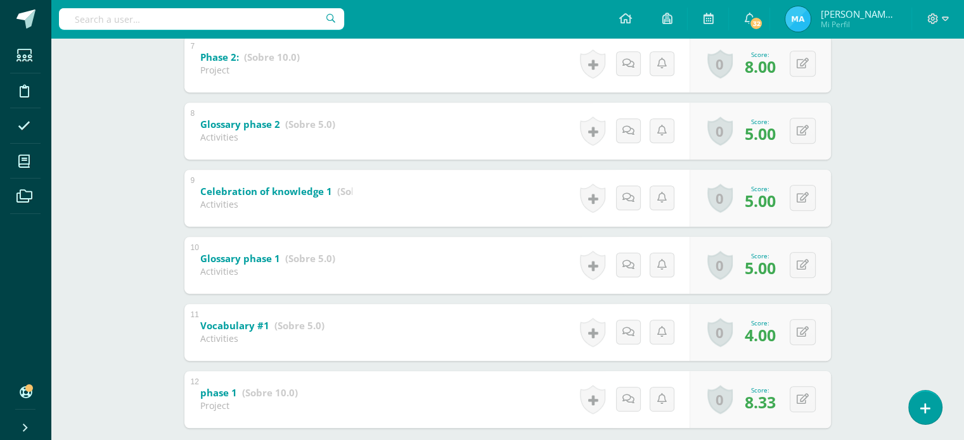
scroll to position [755, 0]
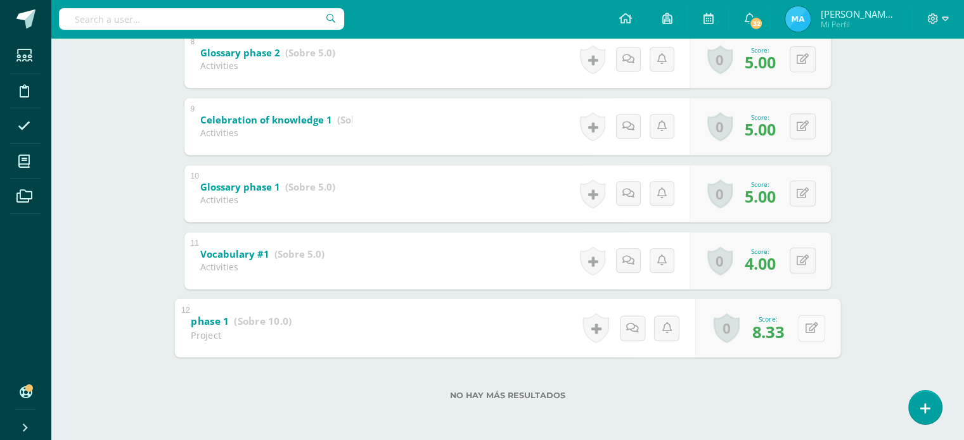
click at [806, 329] on icon at bounding box center [811, 328] width 13 height 11
type input "9"
